Goal: Transaction & Acquisition: Subscribe to service/newsletter

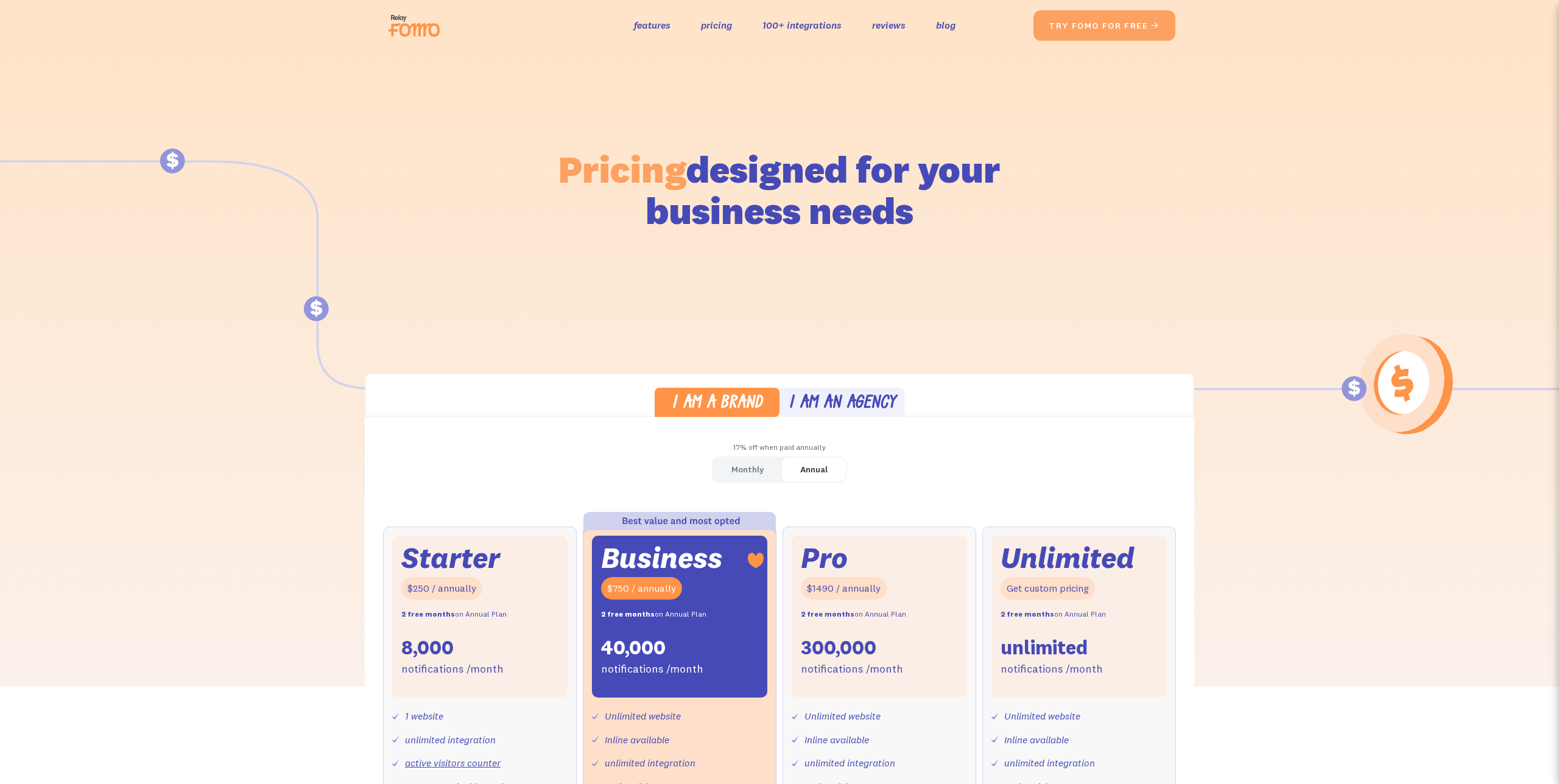
click at [415, 15] on img at bounding box center [418, 26] width 68 height 39
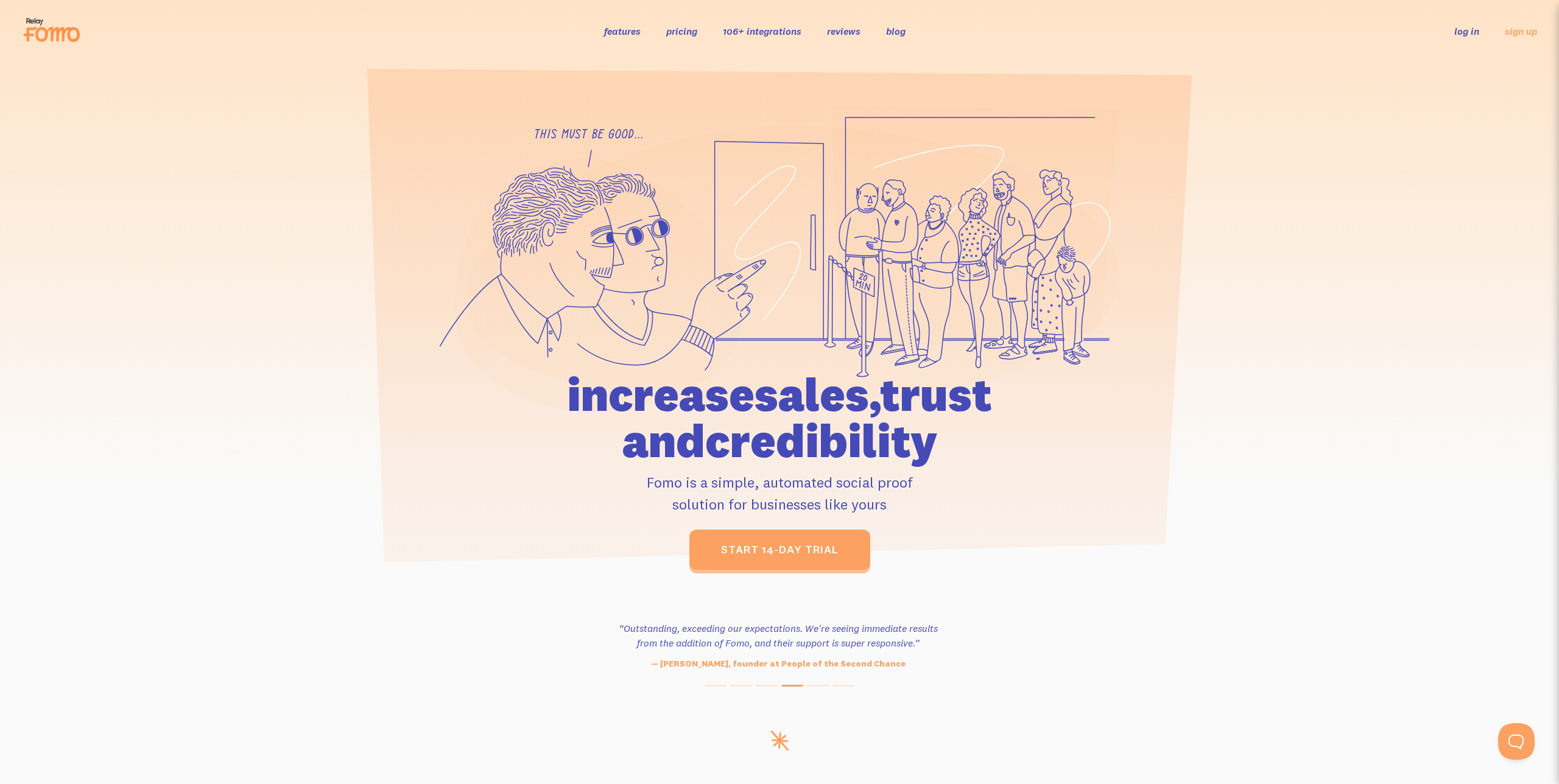
click at [683, 33] on link "pricing" at bounding box center [682, 31] width 31 height 12
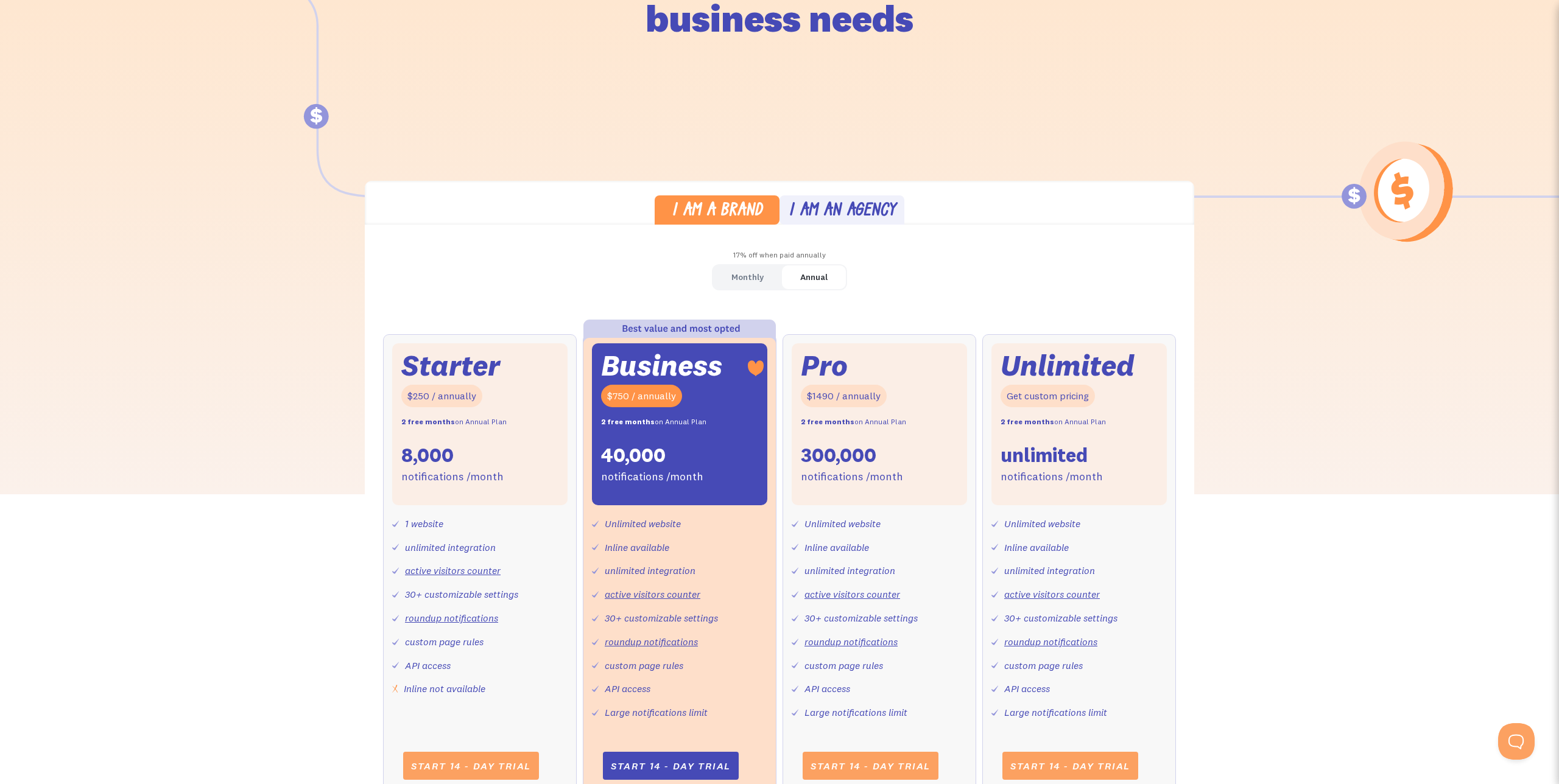
scroll to position [223, 0]
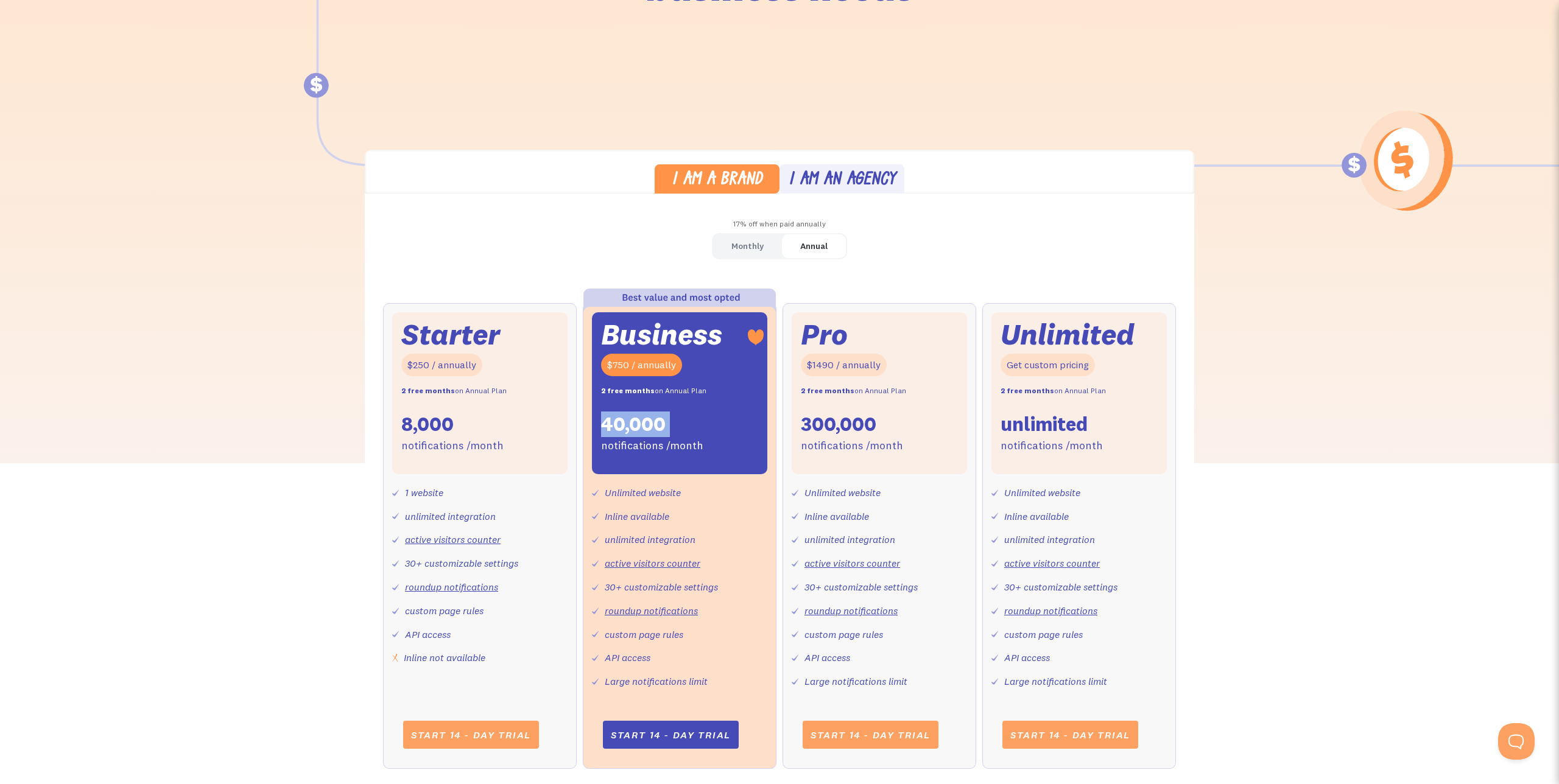
drag, startPoint x: 602, startPoint y: 428, endPoint x: 693, endPoint y: 431, distance: 91.0
click at [693, 431] on div "Business $750 / annually 2 free months on Annual Plan 40,000 notifications /mon…" at bounding box center [680, 393] width 175 height 162
drag, startPoint x: 608, startPoint y: 366, endPoint x: 638, endPoint y: 366, distance: 30.0
click at [638, 366] on div "$750 / annually" at bounding box center [642, 365] width 81 height 22
